Goal: Information Seeking & Learning: Learn about a topic

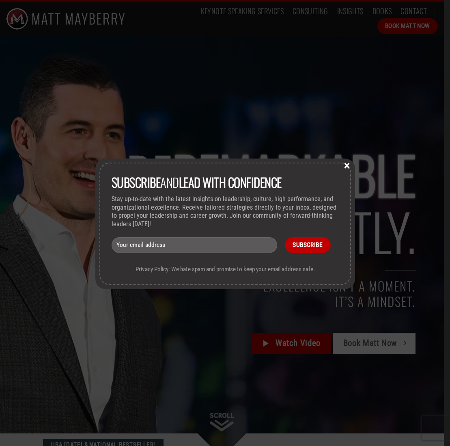
click at [347, 166] on button "×" at bounding box center [347, 165] width 12 height 7
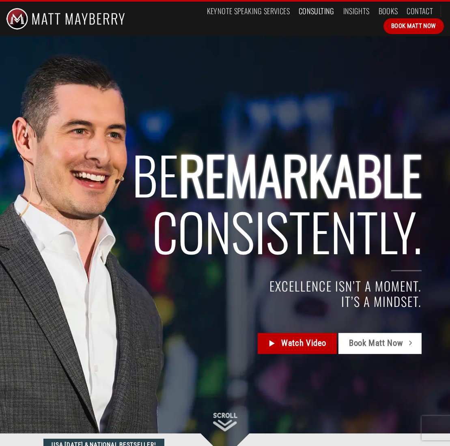
click at [319, 13] on link "Consulting" at bounding box center [317, 11] width 36 height 15
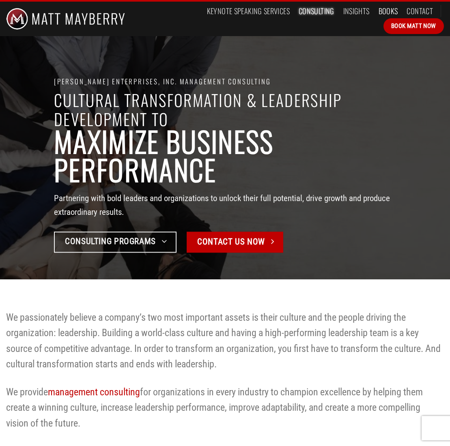
click at [392, 10] on link "Books" at bounding box center [388, 11] width 19 height 15
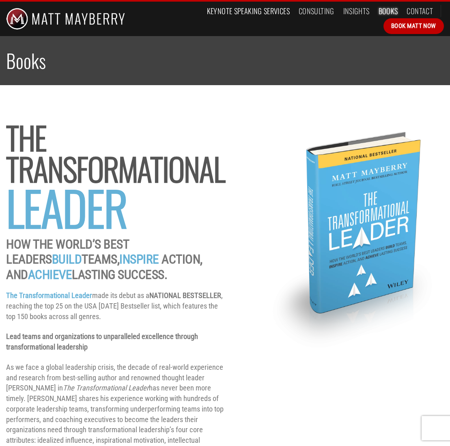
click at [278, 11] on link "Keynote Speaking Services" at bounding box center [248, 11] width 83 height 15
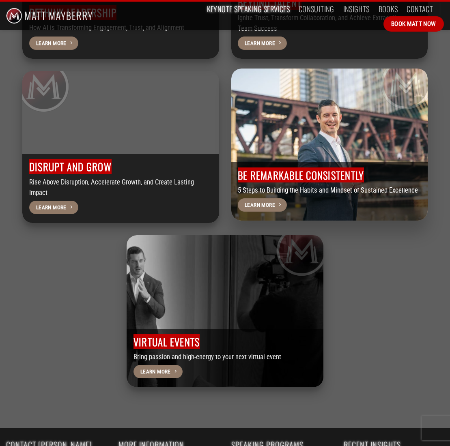
scroll to position [2541, 0]
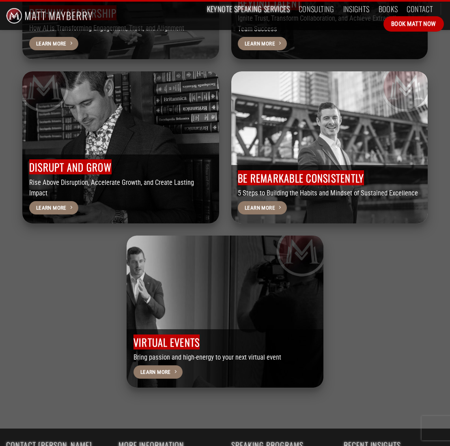
click at [336, 263] on div "Transformational Leadership The Building Blocks to Becoming a Game-Changing Lea…" at bounding box center [224, 65] width 417 height 645
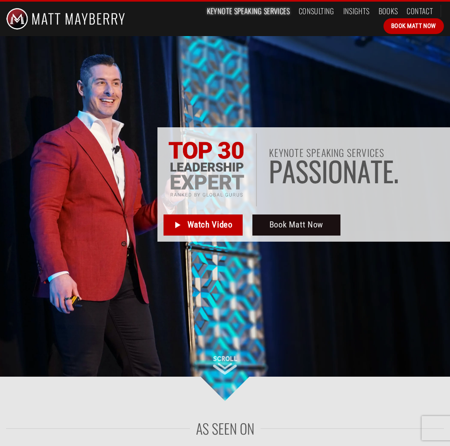
scroll to position [0, 0]
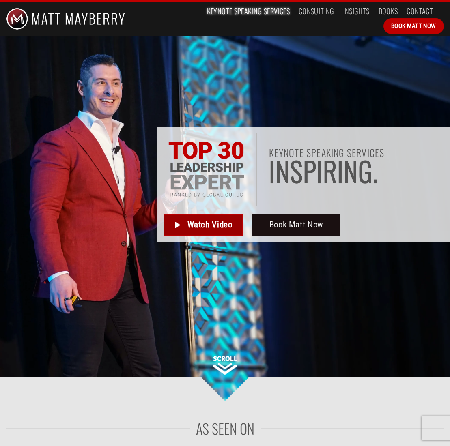
click at [182, 227] on icon at bounding box center [177, 225] width 9 height 10
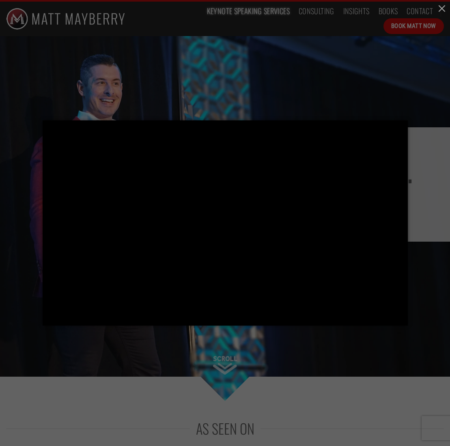
drag, startPoint x: 290, startPoint y: 66, endPoint x: 301, endPoint y: 63, distance: 10.9
click at [291, 65] on div at bounding box center [225, 223] width 450 height 446
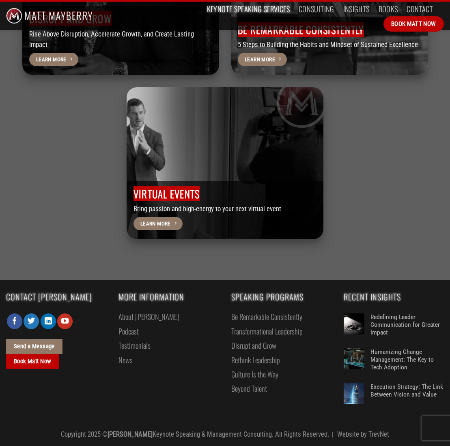
scroll to position [2707, 0]
click at [135, 318] on link "About [PERSON_NAME]" at bounding box center [148, 317] width 60 height 14
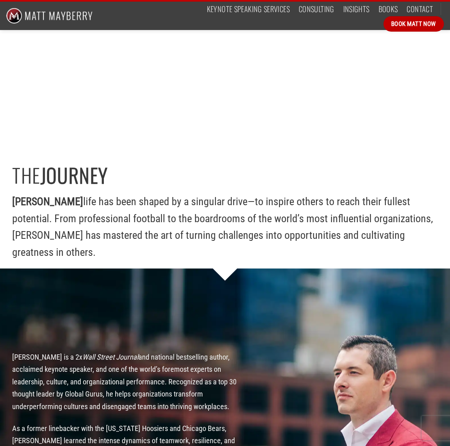
scroll to position [752, 0]
